Goal: Find specific page/section: Find specific page/section

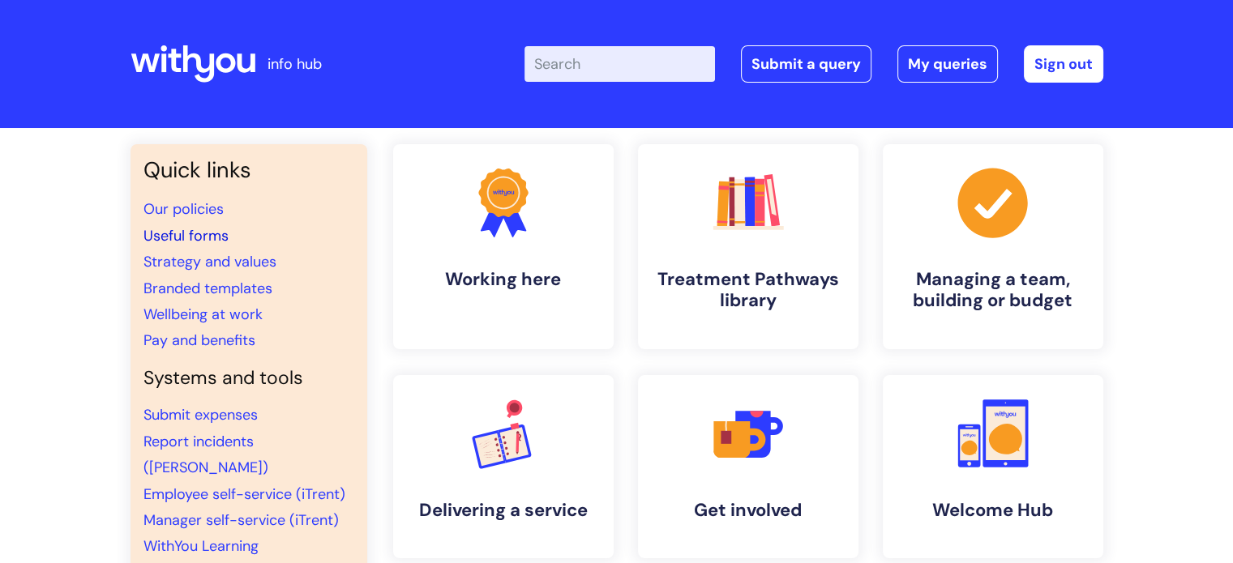
click at [171, 236] on link "Useful forms" at bounding box center [185, 235] width 85 height 19
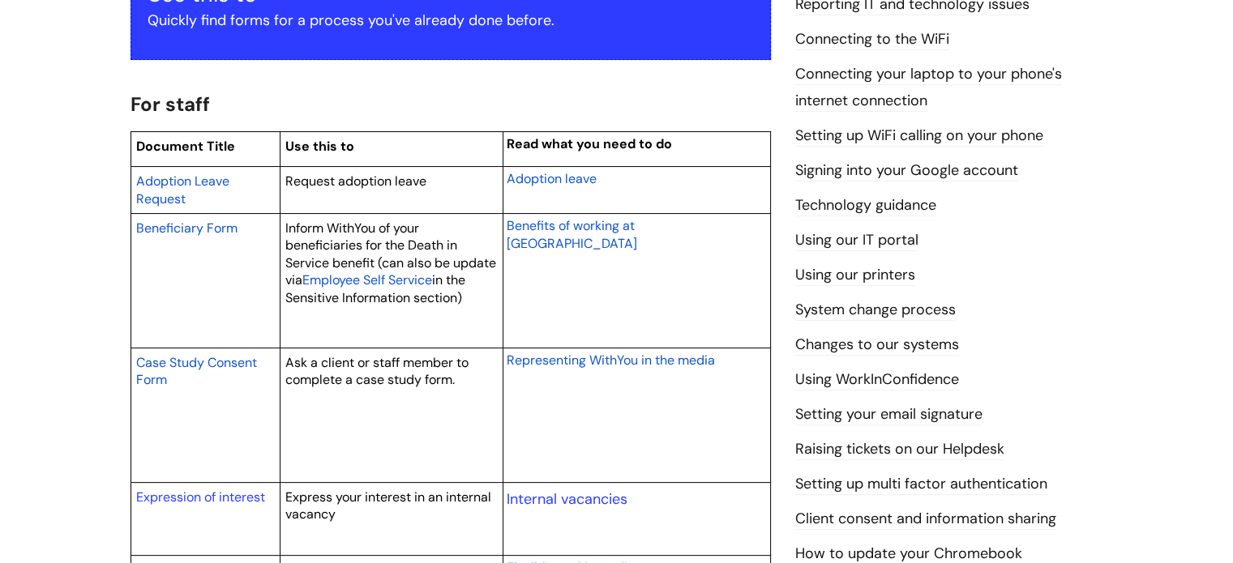
scroll to position [405, 0]
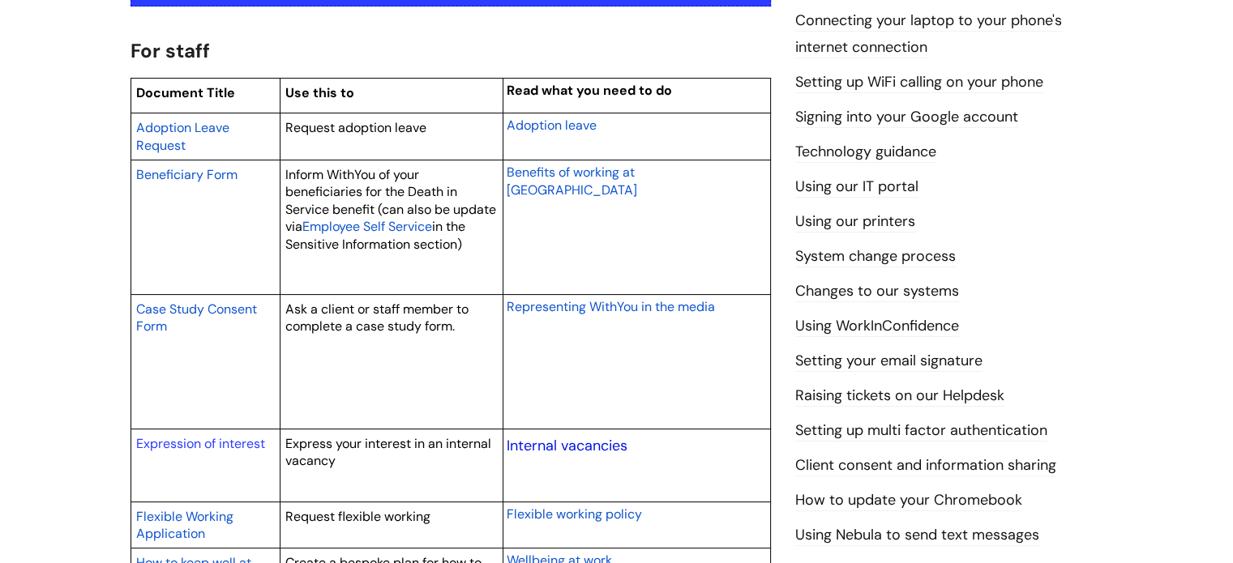
click at [556, 447] on link "Internal vacancies" at bounding box center [567, 445] width 121 height 19
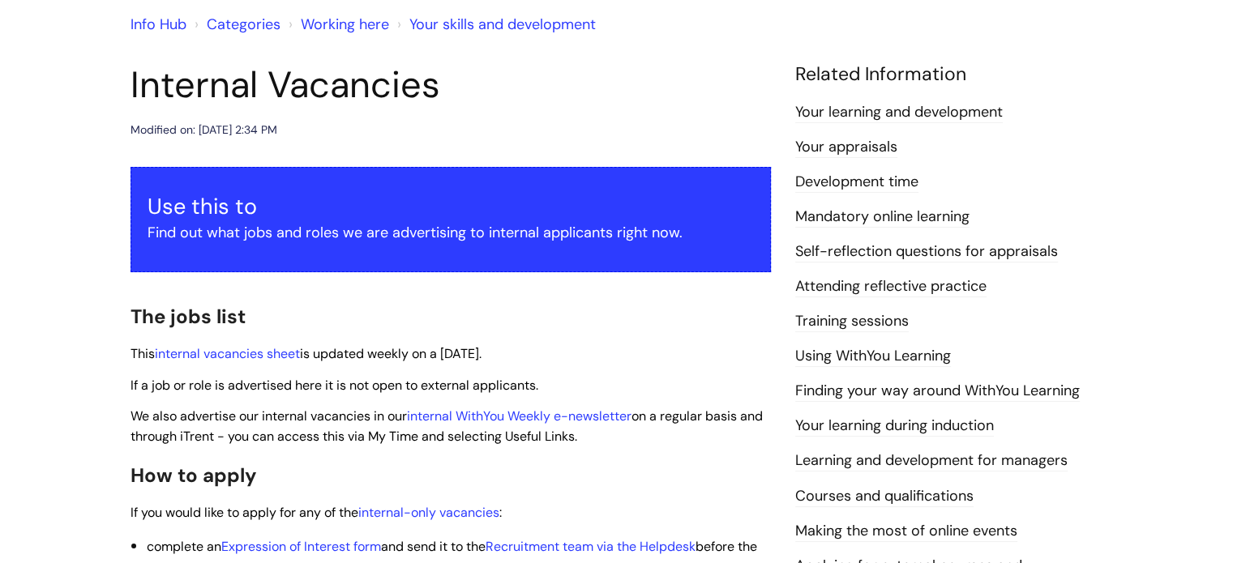
scroll to position [162, 0]
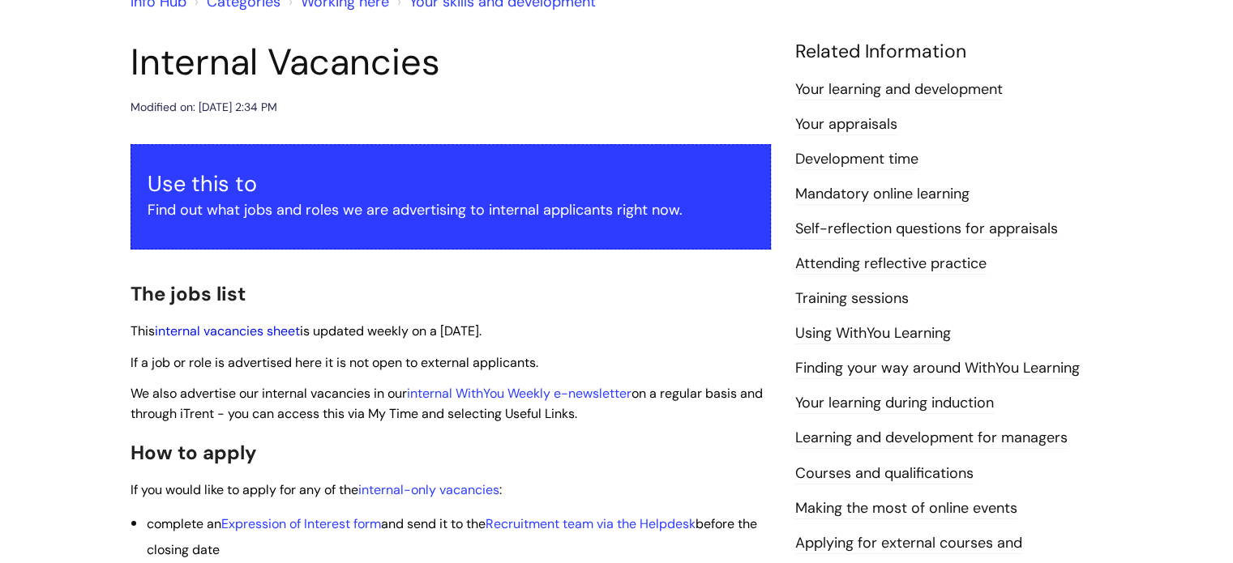
click at [232, 330] on link "internal vacancies sheet" at bounding box center [227, 331] width 145 height 17
